Goal: Book appointment/travel/reservation

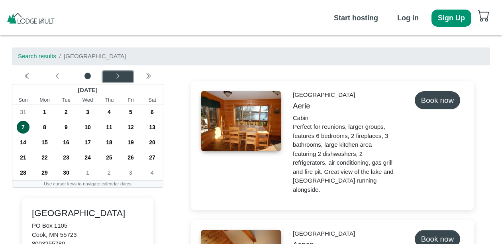
click at [118, 76] on icon "chevron left" at bounding box center [118, 76] width 6 height 6
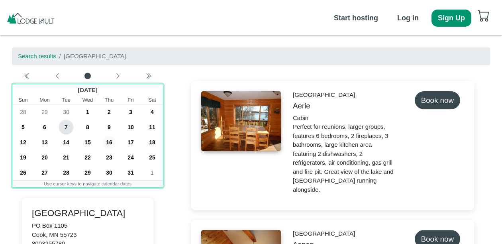
click at [110, 142] on span "16" at bounding box center [109, 142] width 13 height 13
click at [25, 155] on span "19" at bounding box center [23, 157] width 13 height 13
click at [113, 143] on span "16" at bounding box center [109, 142] width 13 height 13
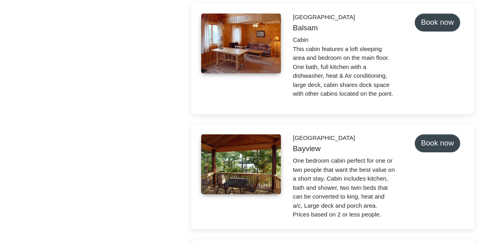
scroll to position [348, 0]
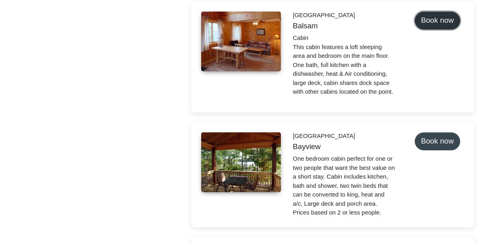
click at [432, 23] on button "Book now" at bounding box center [437, 21] width 45 height 18
select select "*"
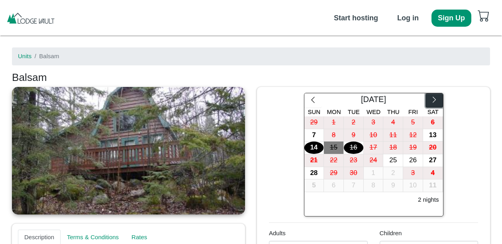
click at [437, 97] on icon "chevron right" at bounding box center [435, 100] width 8 height 8
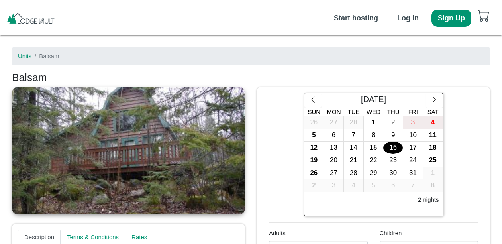
click at [393, 147] on div "16" at bounding box center [393, 147] width 20 height 12
click at [314, 161] on div "19" at bounding box center [314, 160] width 20 height 12
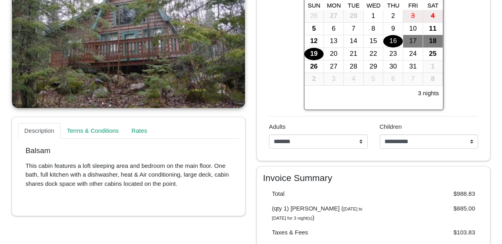
scroll to position [108, 0]
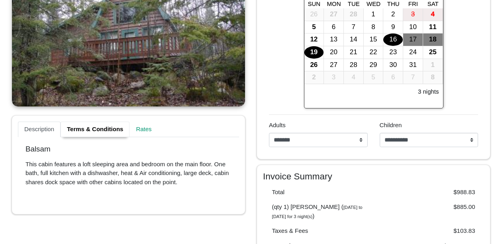
click at [111, 132] on link "Terms & Conditions" at bounding box center [95, 129] width 69 height 16
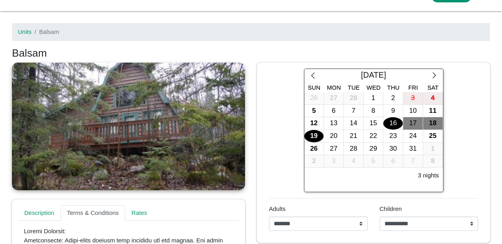
scroll to position [0, 0]
